Goal: Task Accomplishment & Management: Manage account settings

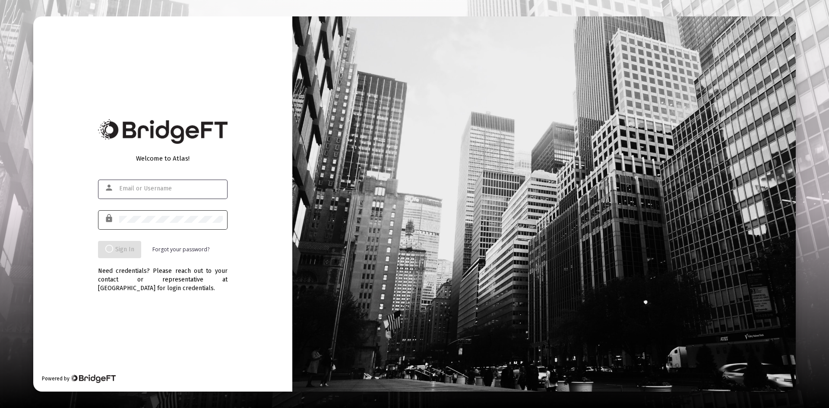
type input "[PERSON_NAME][EMAIL_ADDRESS][DOMAIN_NAME]"
click at [163, 215] on div at bounding box center [171, 218] width 104 height 21
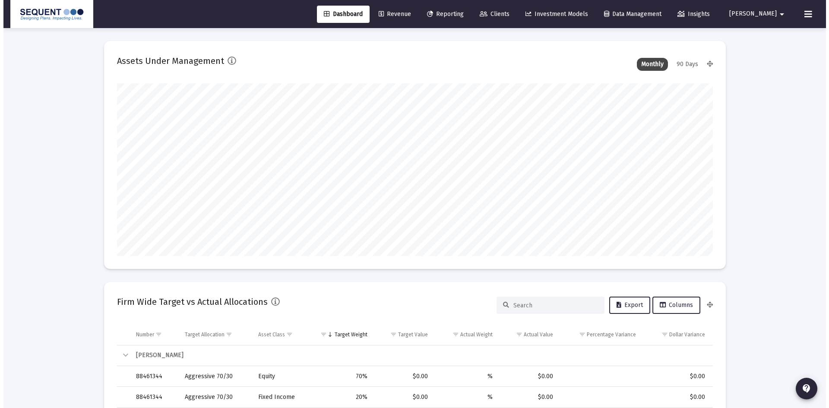
scroll to position [173, 321]
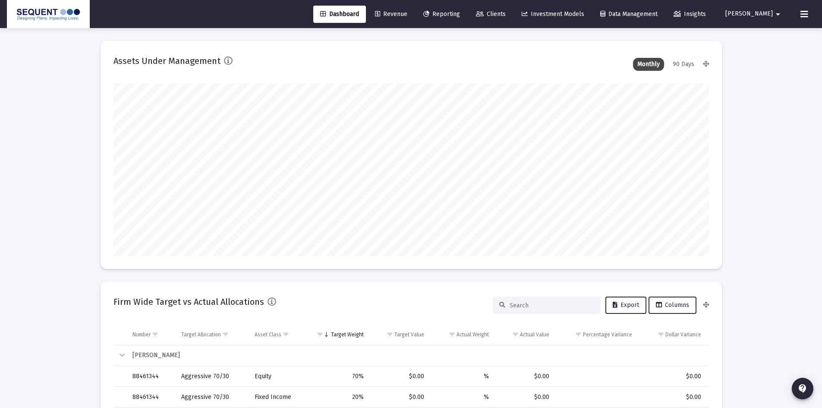
click at [506, 15] on span "Clients" at bounding box center [491, 13] width 30 height 7
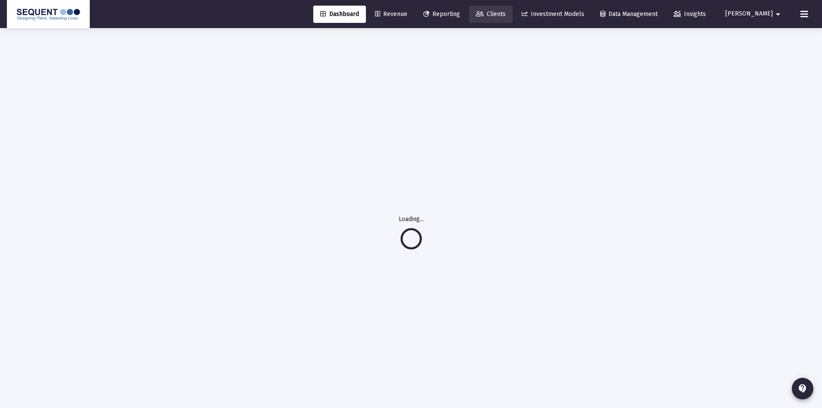
click at [506, 11] on span "Clients" at bounding box center [491, 13] width 30 height 7
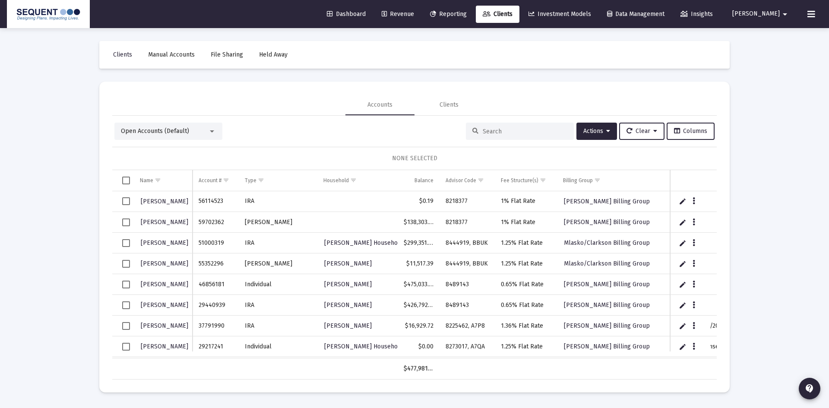
click at [489, 134] on input at bounding box center [525, 131] width 85 height 7
type input "2907"
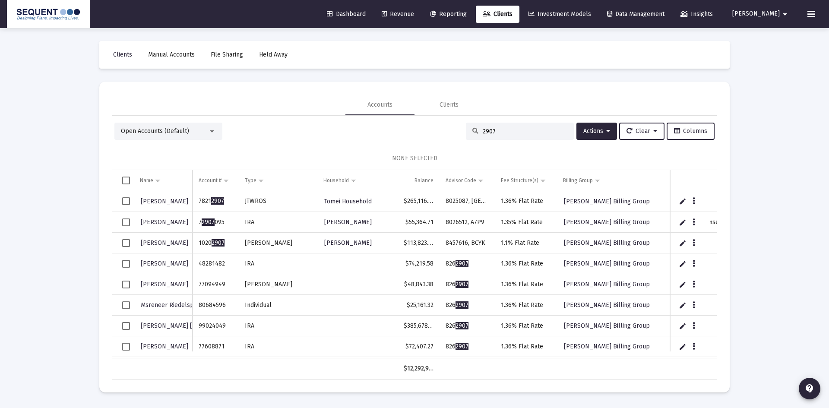
drag, startPoint x: 483, startPoint y: 131, endPoint x: 470, endPoint y: 131, distance: 13.4
click at [470, 131] on div "2907" at bounding box center [520, 131] width 108 height 17
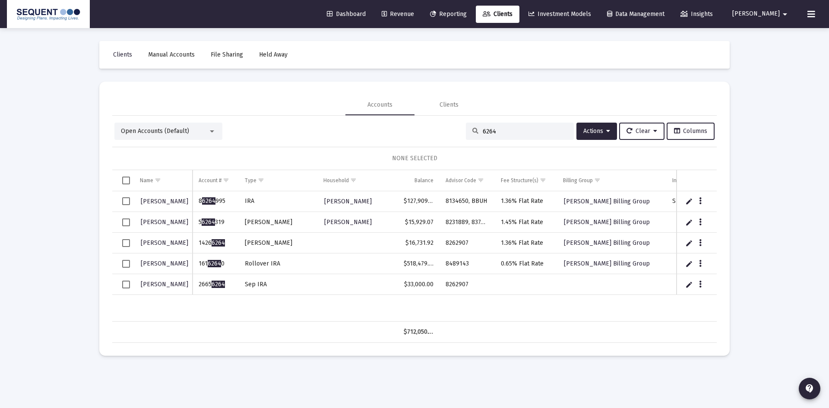
type input "6264"
drag, startPoint x: 221, startPoint y: 285, endPoint x: 200, endPoint y: 287, distance: 20.8
click at [200, 287] on td "2665 6264" at bounding box center [216, 284] width 46 height 21
copy td "2665 6264"
drag, startPoint x: 470, startPoint y: 286, endPoint x: 443, endPoint y: 286, distance: 26.8
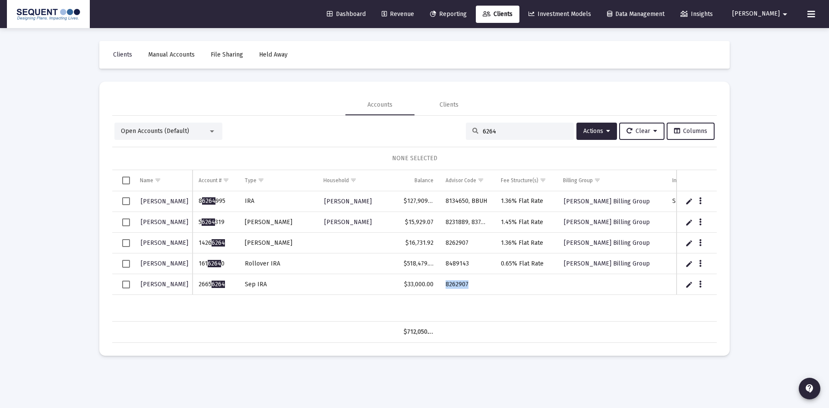
click at [443, 286] on td "8262907" at bounding box center [466, 284] width 55 height 21
copy td "8262907"
click at [481, 286] on td "8262907" at bounding box center [466, 284] width 55 height 21
click at [480, 283] on td "8262907" at bounding box center [466, 284] width 55 height 21
click at [124, 284] on span "Select row" at bounding box center [126, 285] width 8 height 8
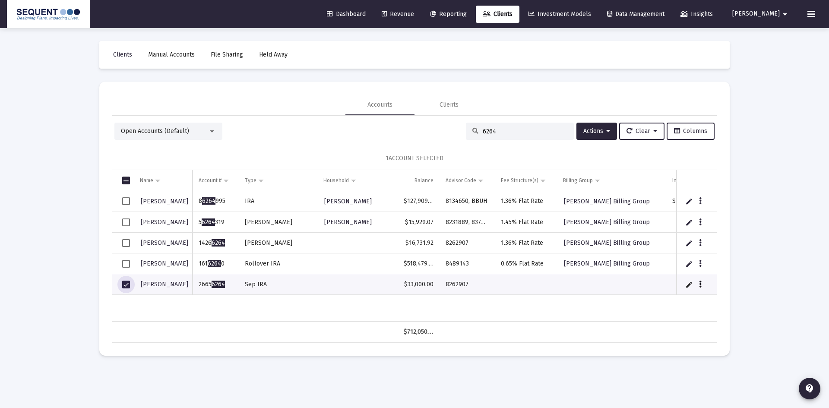
click at [701, 284] on icon "Data grid" at bounding box center [700, 284] width 3 height 10
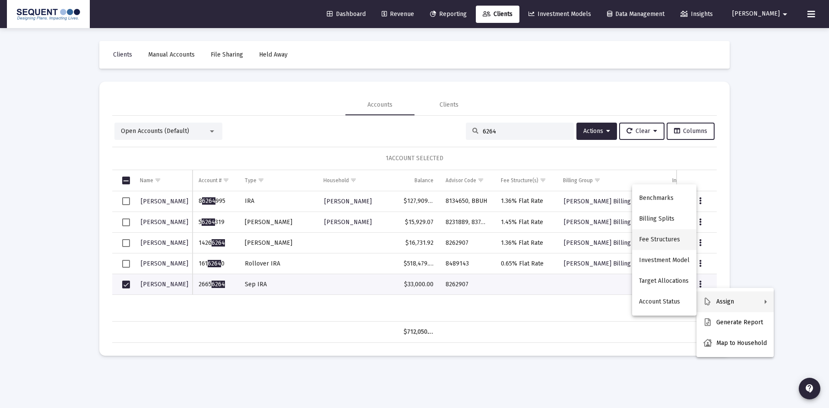
click at [678, 240] on button "Fee Structures" at bounding box center [664, 239] width 64 height 21
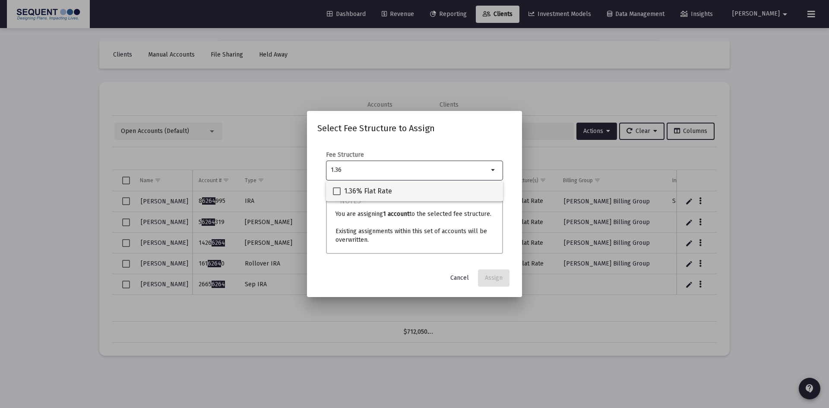
type input "1.36"
click at [373, 194] on span "1.36% Flat Rate" at bounding box center [368, 191] width 48 height 10
click at [337, 195] on input "1.36% Flat Rate" at bounding box center [336, 195] width 0 height 0
checkbox input "true"
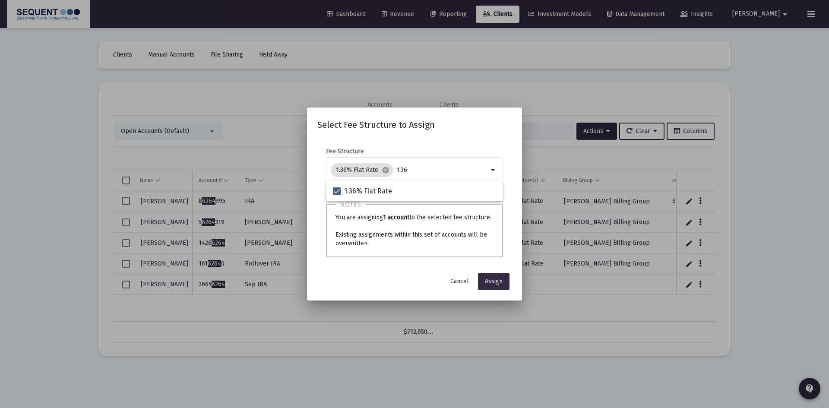
click at [498, 280] on span "Assign" at bounding box center [494, 281] width 18 height 7
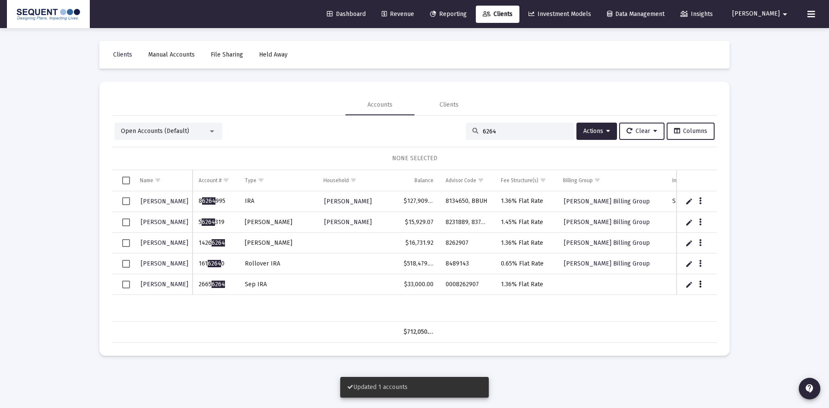
click at [701, 285] on icon "Data grid" at bounding box center [700, 284] width 3 height 10
click at [125, 284] on div at bounding box center [414, 204] width 829 height 408
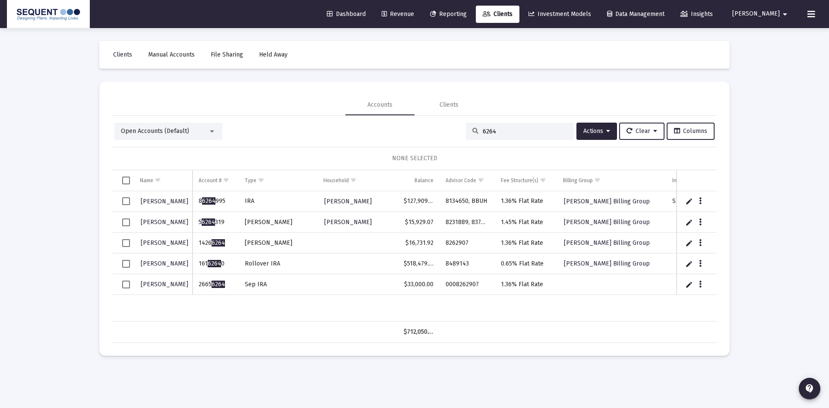
click at [127, 286] on span "Select row" at bounding box center [126, 285] width 8 height 8
click at [602, 132] on span "Actions" at bounding box center [596, 130] width 27 height 7
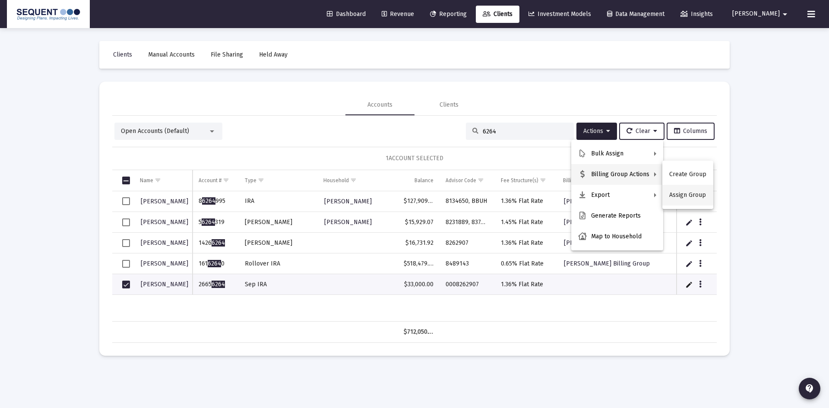
click at [692, 194] on button "Assign Group" at bounding box center [687, 195] width 51 height 21
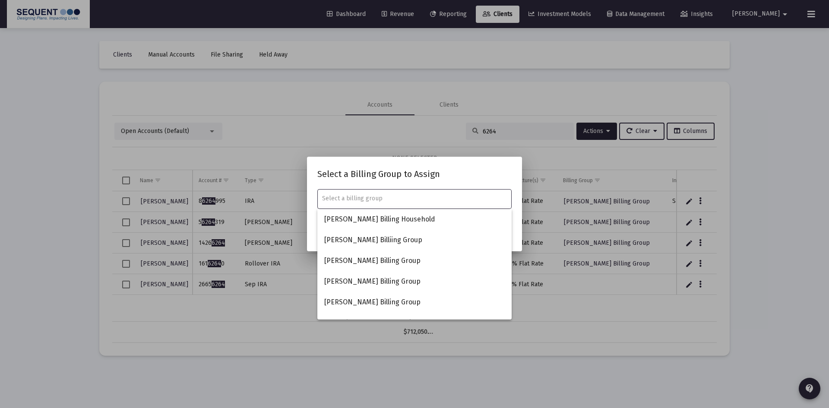
click at [404, 198] on input "text" at bounding box center [414, 198] width 185 height 7
click at [392, 201] on input "text" at bounding box center [414, 198] width 185 height 7
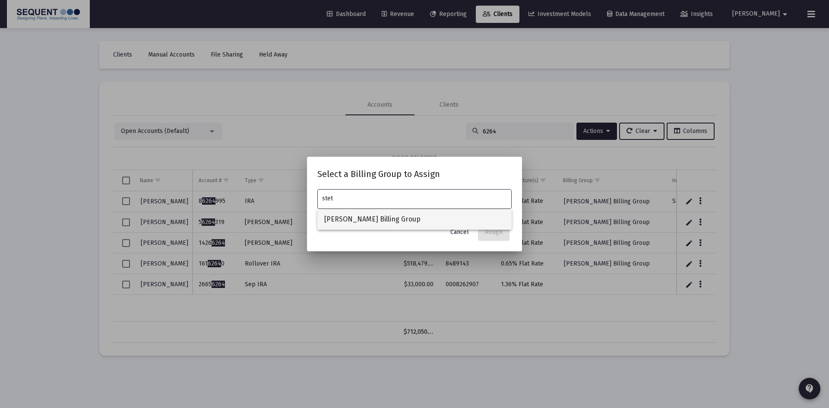
click at [372, 223] on span "[PERSON_NAME] Billing Group" at bounding box center [414, 219] width 180 height 21
type input "[PERSON_NAME] Billing Group"
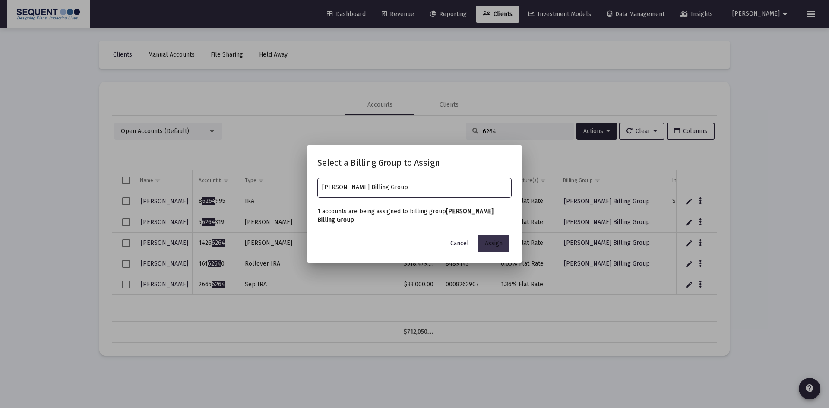
click at [499, 244] on span "Assign" at bounding box center [494, 243] width 18 height 7
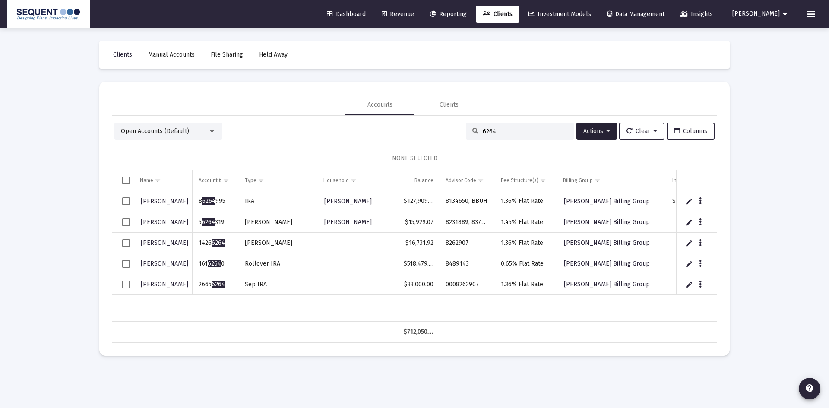
drag, startPoint x: 499, startPoint y: 130, endPoint x: 439, endPoint y: 129, distance: 59.1
click at [439, 129] on div "Open Accounts (Default) 6264 Actions Clear Columns" at bounding box center [414, 131] width 600 height 17
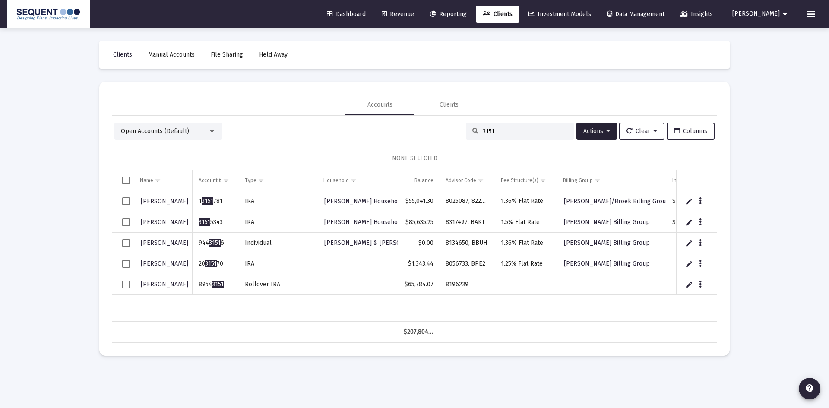
type input "3151"
drag, startPoint x: 224, startPoint y: 284, endPoint x: 199, endPoint y: 284, distance: 25.5
click at [199, 284] on td "8954 3151" at bounding box center [216, 284] width 46 height 21
copy td "8954 3151"
drag, startPoint x: 478, startPoint y: 287, endPoint x: 446, endPoint y: 287, distance: 31.9
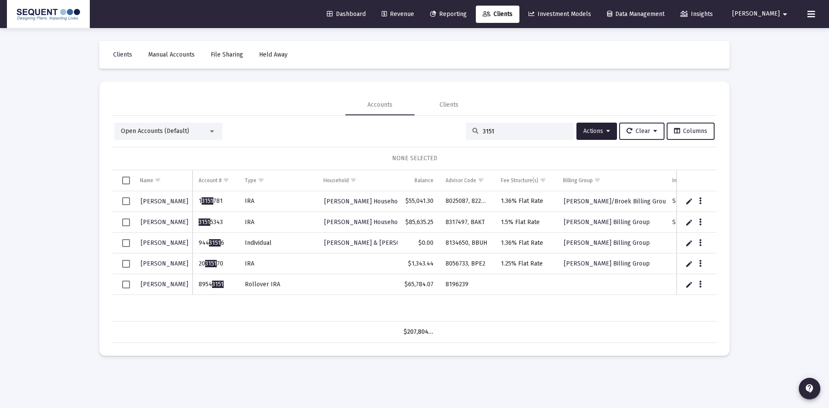
click at [446, 287] on td "8196239" at bounding box center [466, 284] width 55 height 21
copy td "8196239"
click at [699, 284] on icon "Data grid" at bounding box center [700, 284] width 3 height 10
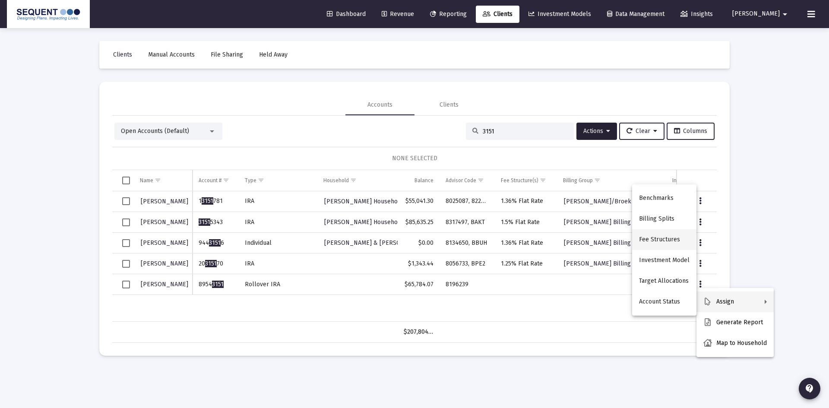
click at [676, 238] on button "Fee Structures" at bounding box center [664, 239] width 64 height 21
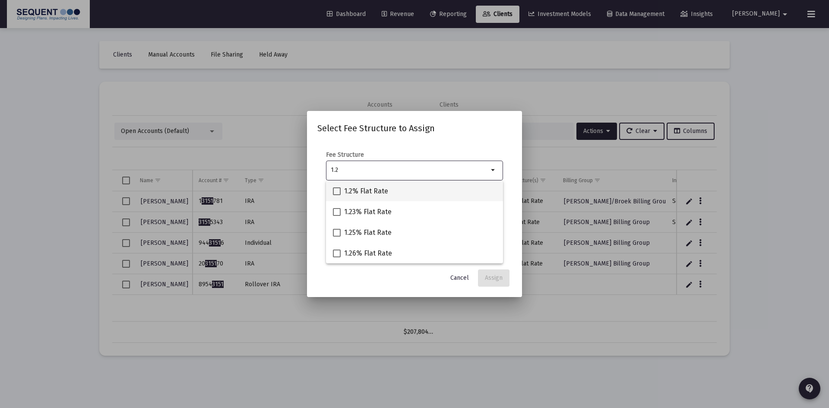
type input "1.2"
click at [365, 193] on span "1.2% Flat Rate" at bounding box center [366, 191] width 44 height 10
click at [337, 195] on input "1.2% Flat Rate" at bounding box center [336, 195] width 0 height 0
checkbox input "true"
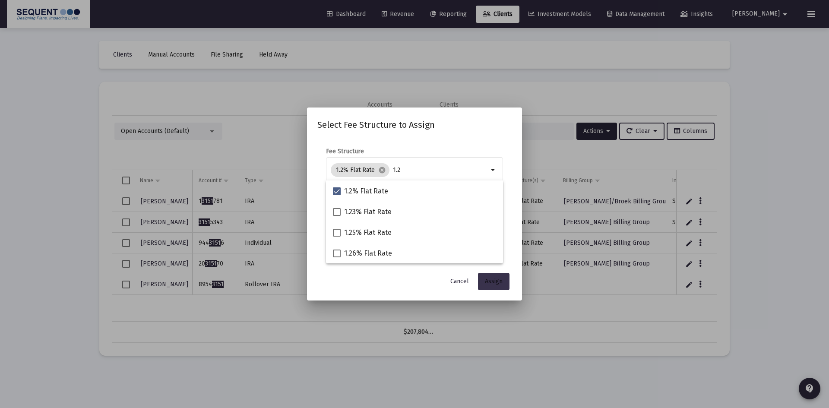
click at [497, 280] on span "Assign" at bounding box center [494, 281] width 18 height 7
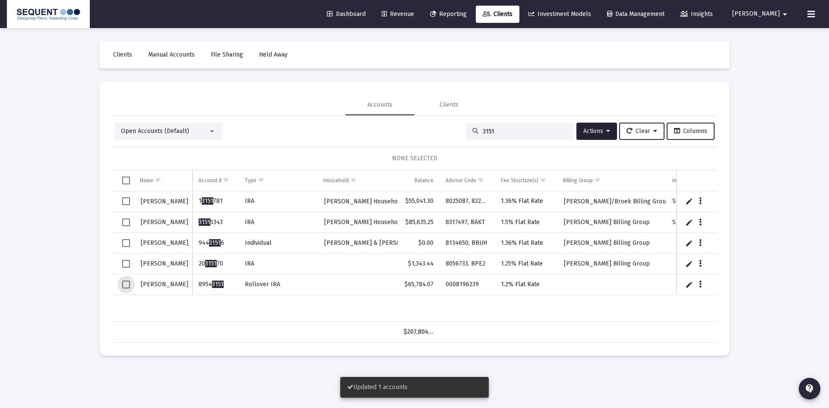
click at [125, 282] on span "Select row" at bounding box center [126, 285] width 8 height 8
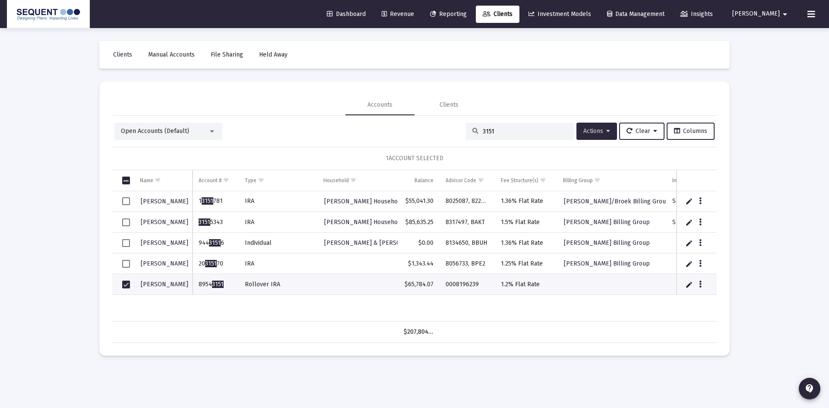
click at [599, 132] on span "Actions" at bounding box center [596, 130] width 27 height 7
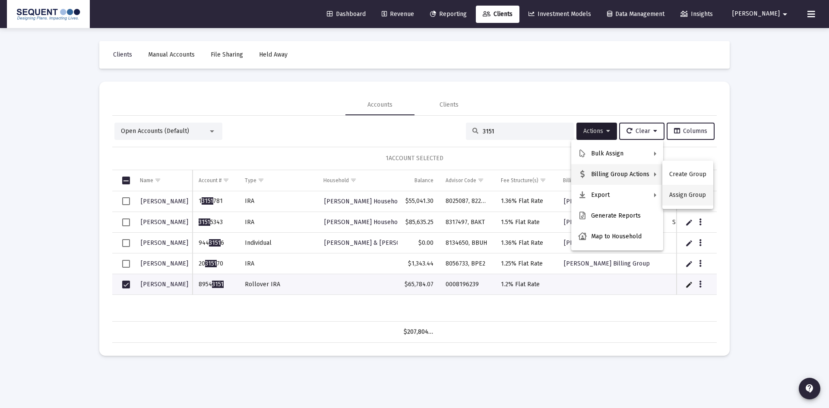
click at [674, 193] on button "Assign Group" at bounding box center [687, 195] width 51 height 21
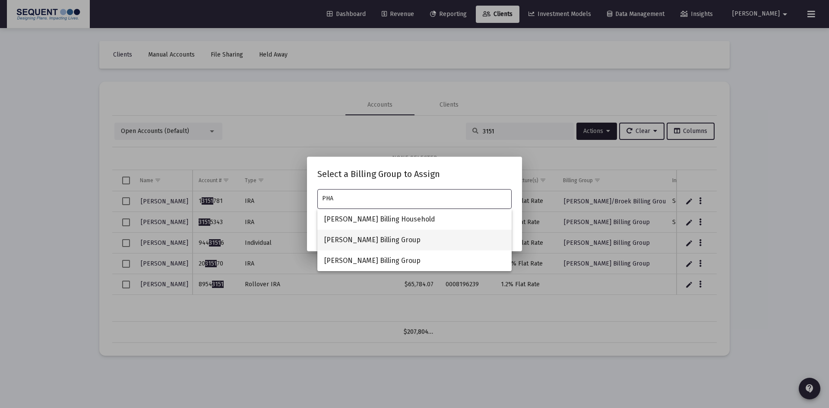
click at [341, 236] on span "[PERSON_NAME] Billing Group" at bounding box center [414, 240] width 180 height 21
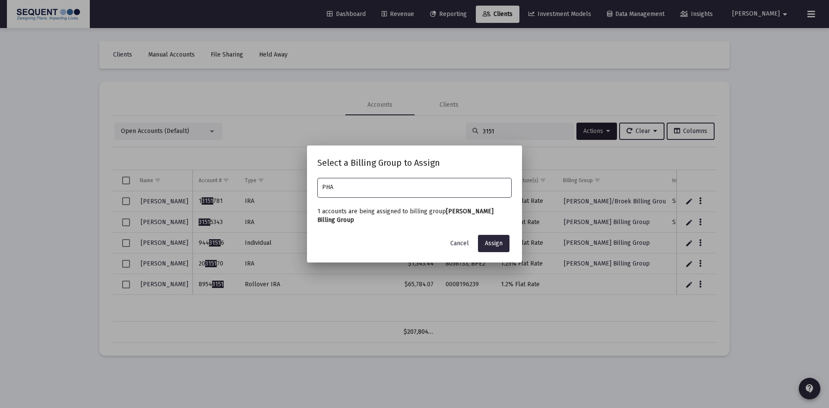
type input "[PERSON_NAME] Billing Group"
click at [490, 243] on span "Assign" at bounding box center [494, 243] width 18 height 7
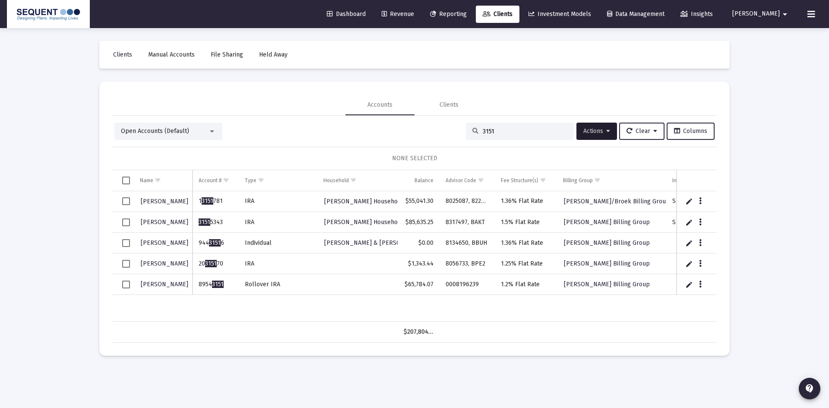
click at [449, 135] on div "Open Accounts (Default) 3151 Actions Clear Columns" at bounding box center [414, 131] width 600 height 17
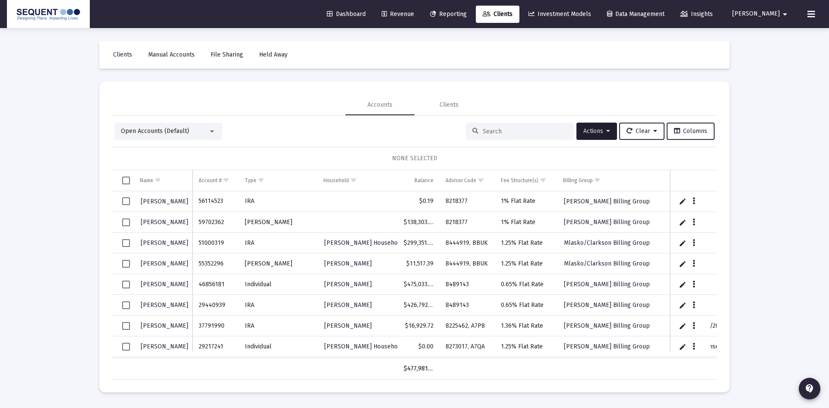
click at [508, 131] on input at bounding box center [525, 131] width 85 height 7
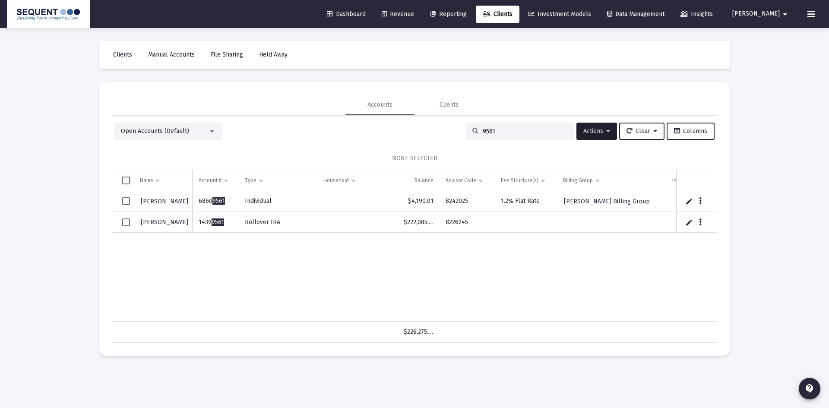
type input "9561"
drag, startPoint x: 205, startPoint y: 227, endPoint x: 196, endPoint y: 227, distance: 8.6
click at [196, 227] on td "1439 9561" at bounding box center [216, 222] width 46 height 21
copy td "1439 9561"
drag, startPoint x: 459, startPoint y: 222, endPoint x: 446, endPoint y: 224, distance: 13.1
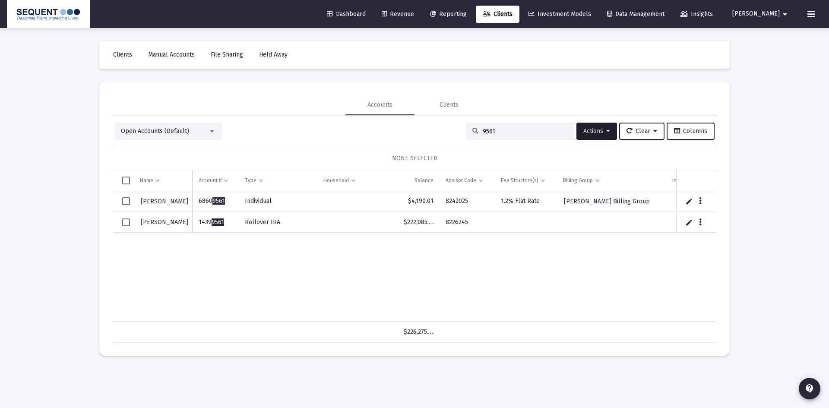
click at [446, 224] on td "8226245" at bounding box center [466, 222] width 55 height 21
copy td "8226245"
click at [699, 221] on icon "Data grid" at bounding box center [700, 222] width 3 height 10
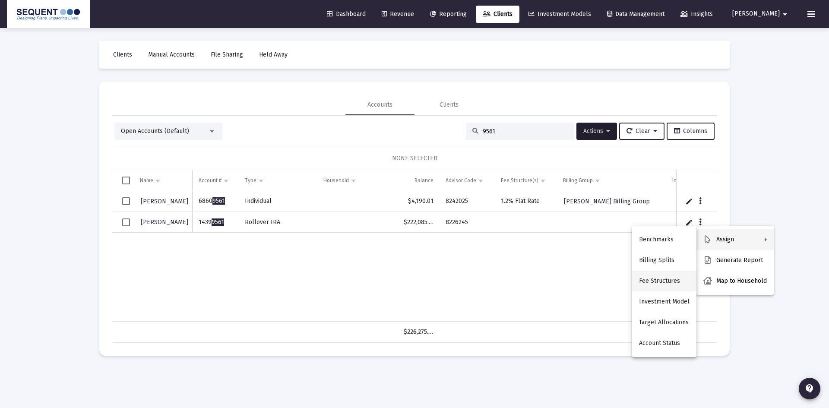
click at [663, 277] on button "Fee Structures" at bounding box center [664, 281] width 64 height 21
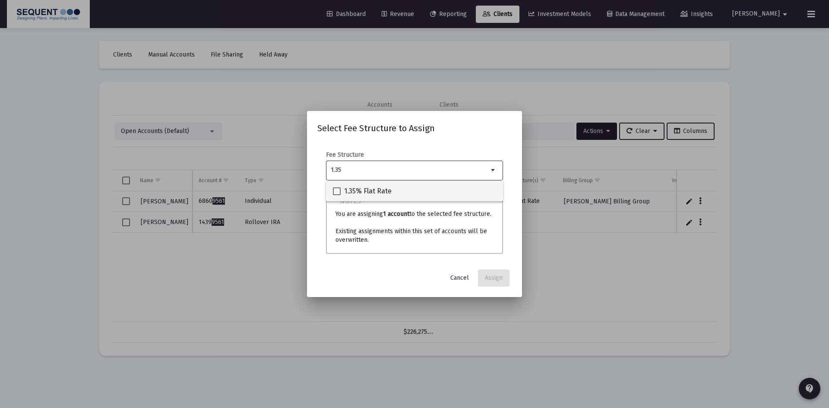
type input "1.35"
click at [369, 187] on span "1.35% Flat Rate" at bounding box center [367, 191] width 47 height 10
click at [337, 195] on input "1.35% Flat Rate" at bounding box center [336, 195] width 0 height 0
checkbox input "true"
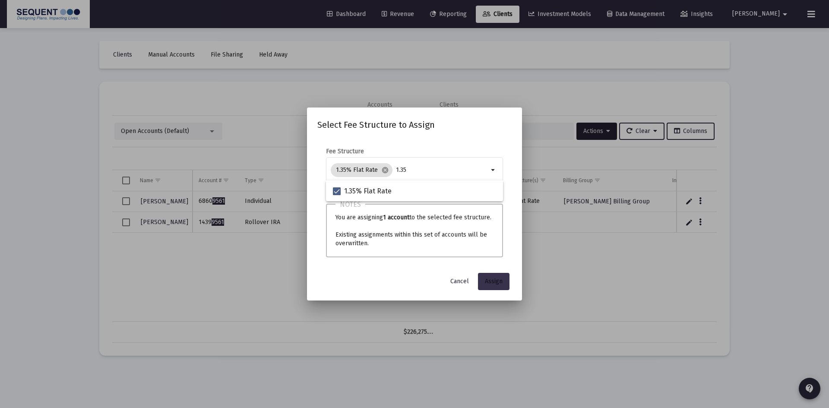
click at [497, 284] on span "Assign" at bounding box center [494, 281] width 18 height 7
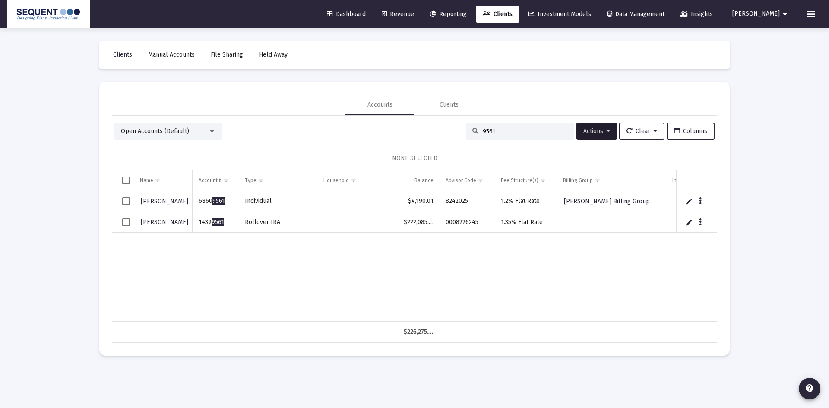
click at [123, 223] on span "Select row" at bounding box center [126, 222] width 8 height 8
click at [606, 130] on icon at bounding box center [608, 131] width 4 height 6
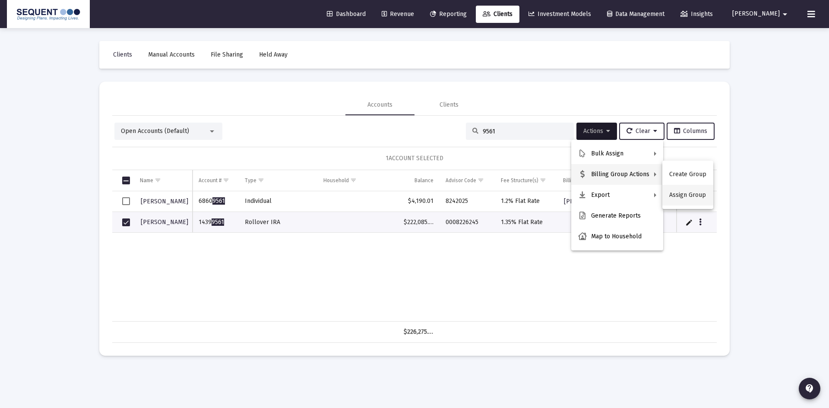
click at [680, 192] on button "Assign Group" at bounding box center [687, 195] width 51 height 21
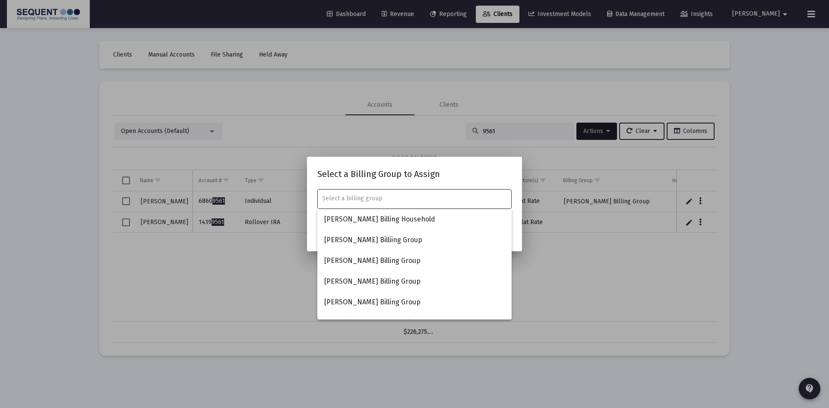
click at [379, 198] on input "text" at bounding box center [414, 198] width 185 height 7
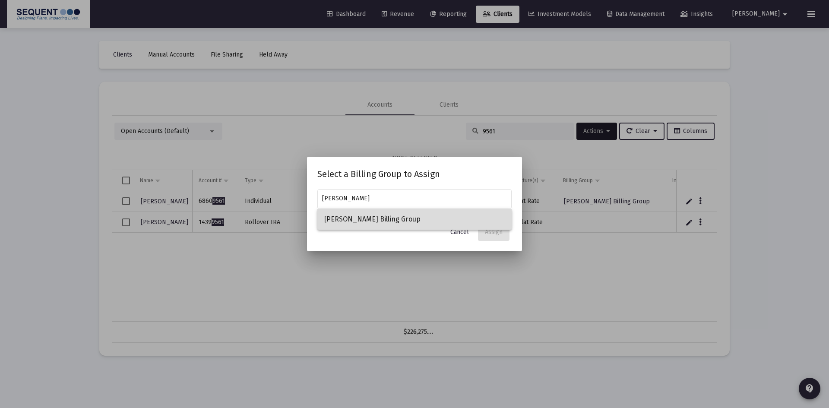
click at [363, 227] on span "[PERSON_NAME] Billing Group" at bounding box center [414, 219] width 180 height 21
type input "[PERSON_NAME] Billing Group"
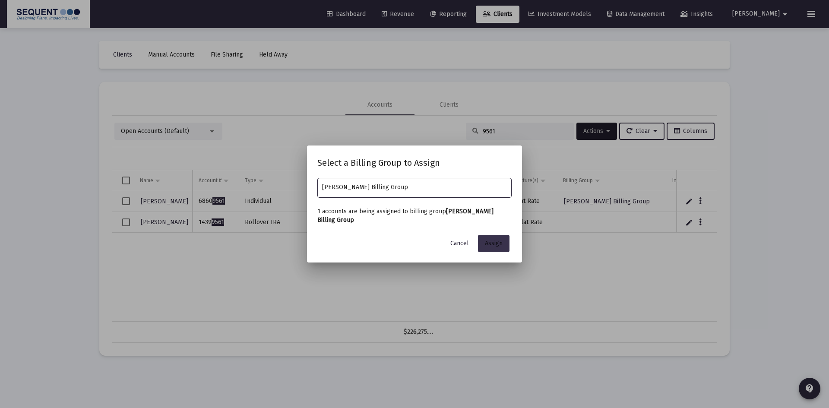
click at [499, 240] on span "Assign" at bounding box center [494, 243] width 18 height 7
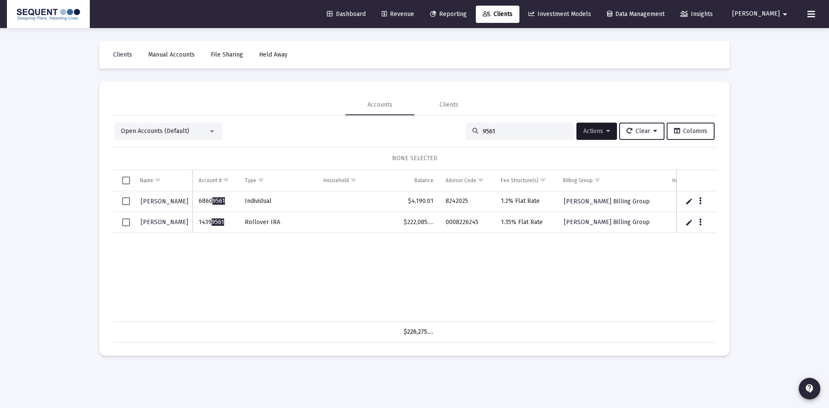
drag, startPoint x: 443, startPoint y: 131, endPoint x: 435, endPoint y: 130, distance: 8.3
click at [436, 131] on div "Open Accounts (Default) 9561 Actions Clear Columns" at bounding box center [414, 131] width 600 height 17
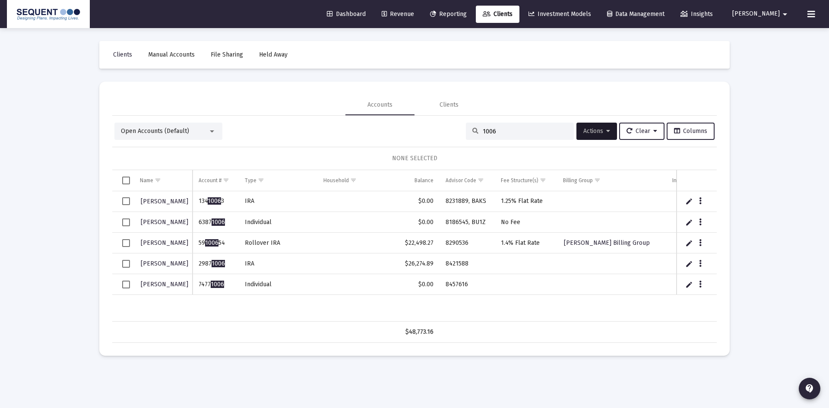
type input "1006"
drag, startPoint x: 206, startPoint y: 266, endPoint x: 198, endPoint y: 266, distance: 8.6
click at [198, 266] on td "2987 1006" at bounding box center [216, 263] width 46 height 21
copy td "2987 1006"
drag, startPoint x: 467, startPoint y: 285, endPoint x: 444, endPoint y: 286, distance: 22.9
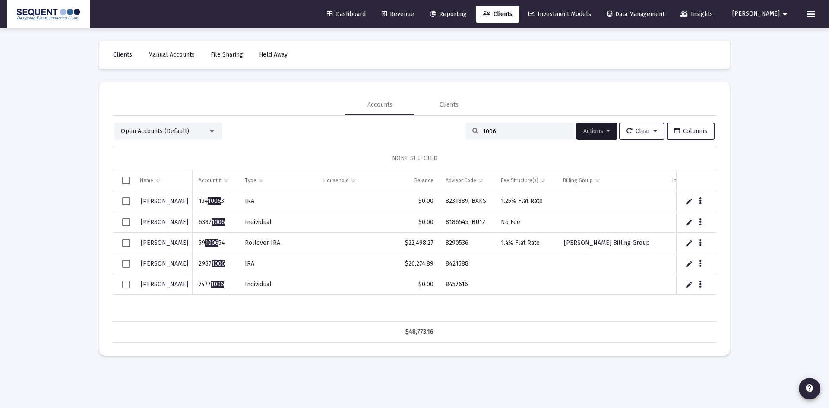
click at [444, 286] on td "8457616" at bounding box center [466, 284] width 55 height 21
copy td "8457616"
drag, startPoint x: 474, startPoint y: 262, endPoint x: 442, endPoint y: 263, distance: 32.4
click at [442, 263] on td "8421588" at bounding box center [466, 263] width 55 height 21
copy td "8421588"
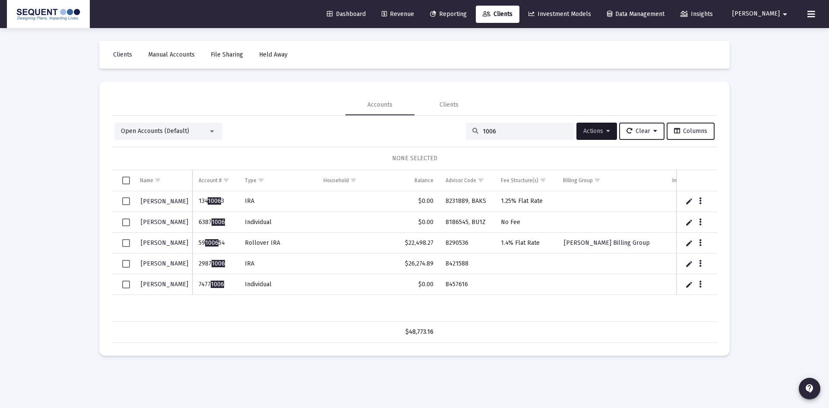
click at [483, 265] on td "8421588" at bounding box center [466, 263] width 55 height 21
click at [697, 261] on button "Data grid" at bounding box center [700, 263] width 8 height 8
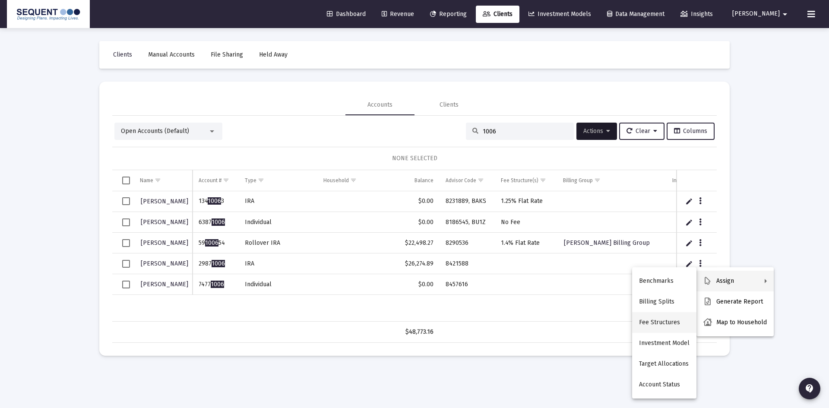
click at [669, 322] on button "Fee Structures" at bounding box center [664, 322] width 64 height 21
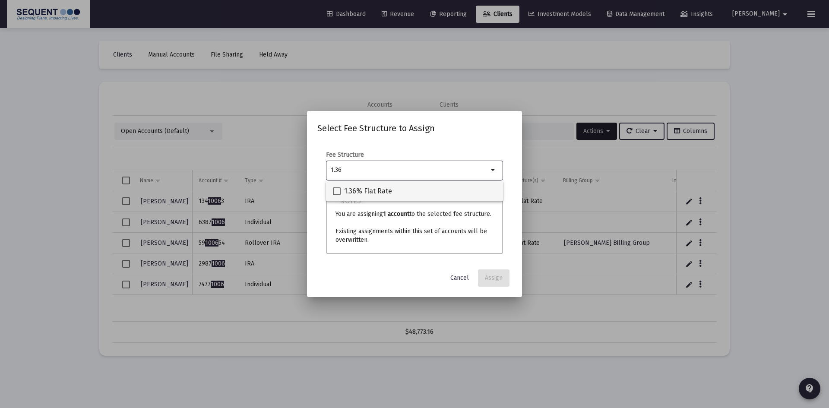
type input "1.36"
click at [382, 184] on mat-checkbox "1.36% Flat Rate" at bounding box center [362, 190] width 59 height 21
click at [339, 190] on span at bounding box center [337, 191] width 8 height 8
click at [337, 195] on input "1.36% Flat Rate" at bounding box center [336, 195] width 0 height 0
checkbox input "true"
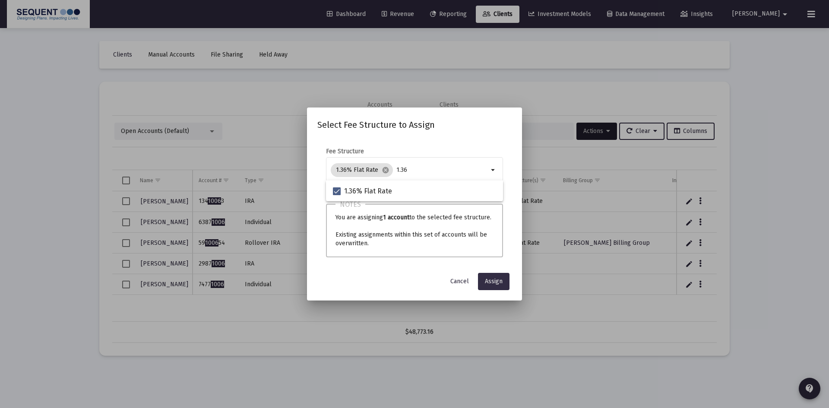
click at [490, 278] on span "Assign" at bounding box center [494, 281] width 18 height 7
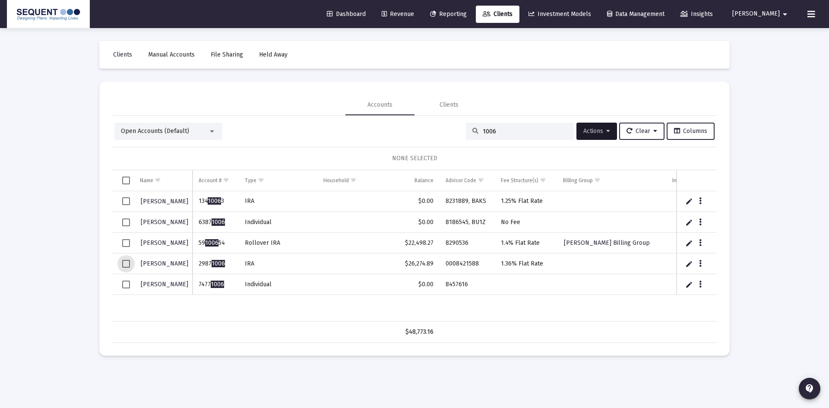
click at [124, 265] on span "Select row" at bounding box center [126, 264] width 8 height 8
click at [600, 132] on span "Actions" at bounding box center [596, 130] width 27 height 7
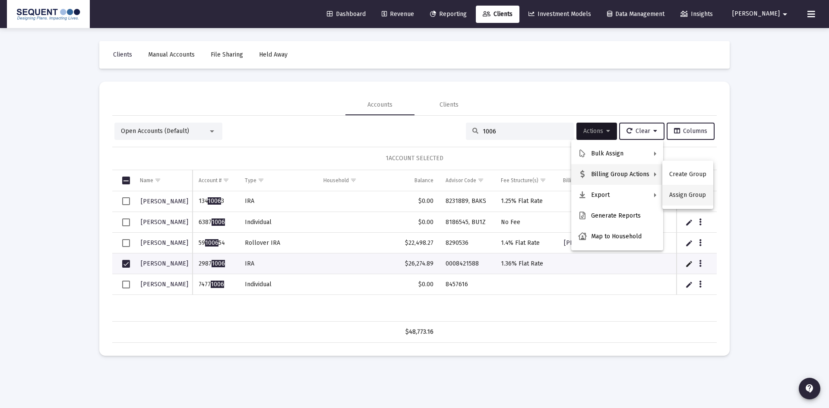
click at [682, 192] on button "Assign Group" at bounding box center [687, 195] width 51 height 21
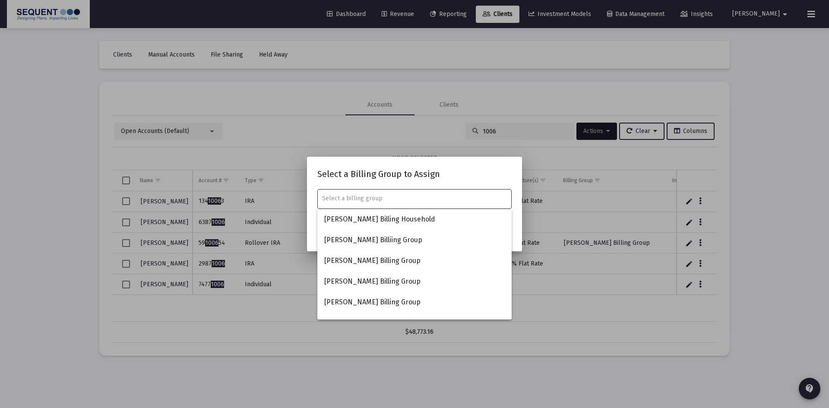
click at [367, 198] on input "text" at bounding box center [414, 198] width 185 height 7
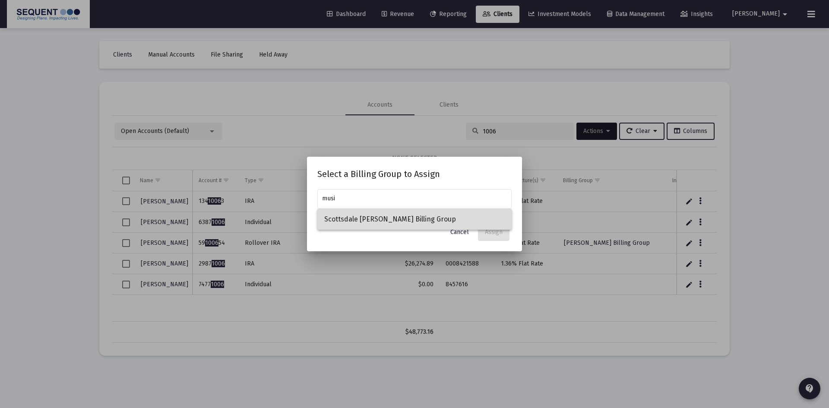
click at [360, 218] on span "Scottsdale [PERSON_NAME] Billing Group" at bounding box center [414, 219] width 180 height 21
type input "Scottsdale [PERSON_NAME] Billing Group"
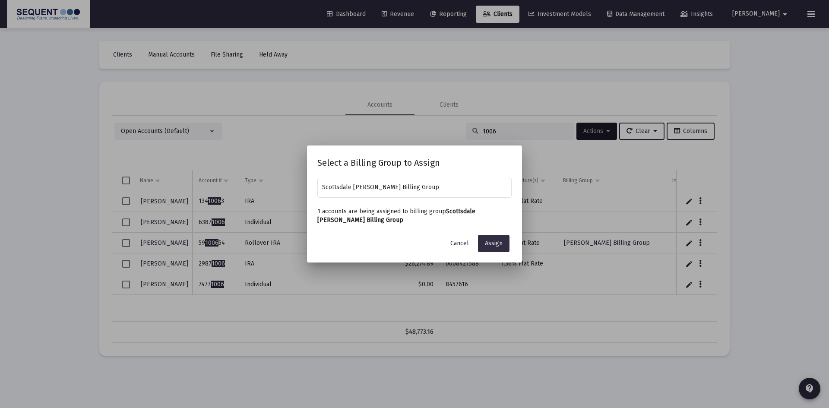
click at [490, 245] on span "Assign" at bounding box center [494, 243] width 18 height 7
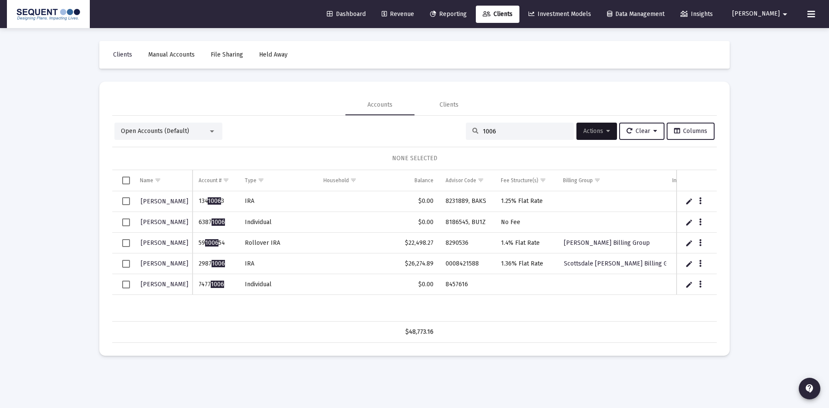
drag, startPoint x: 470, startPoint y: 129, endPoint x: 452, endPoint y: 129, distance: 18.1
click at [452, 129] on div "Open Accounts (Default) 1006 Actions Clear Columns" at bounding box center [414, 131] width 600 height 17
